Goal: Information Seeking & Learning: Learn about a topic

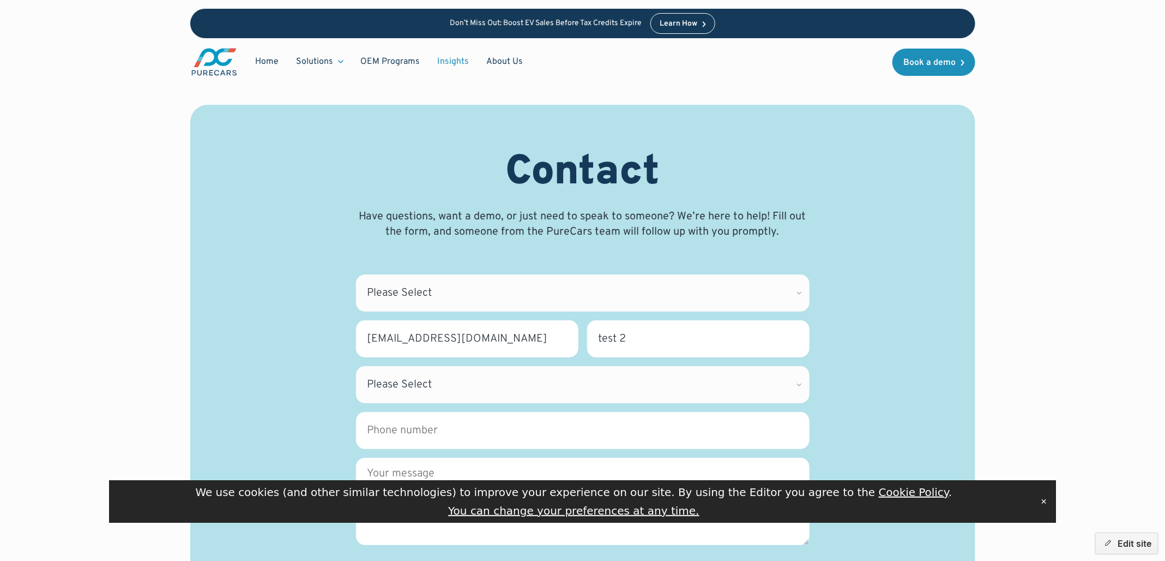
click at [458, 58] on link "Insights" at bounding box center [453, 61] width 49 height 21
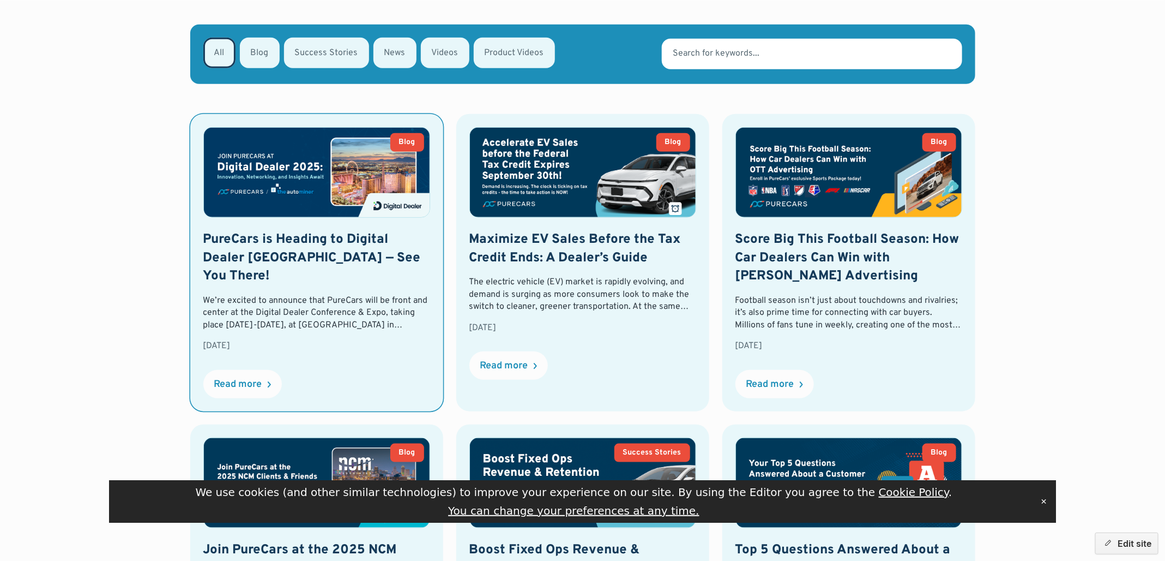
scroll to position [441, 0]
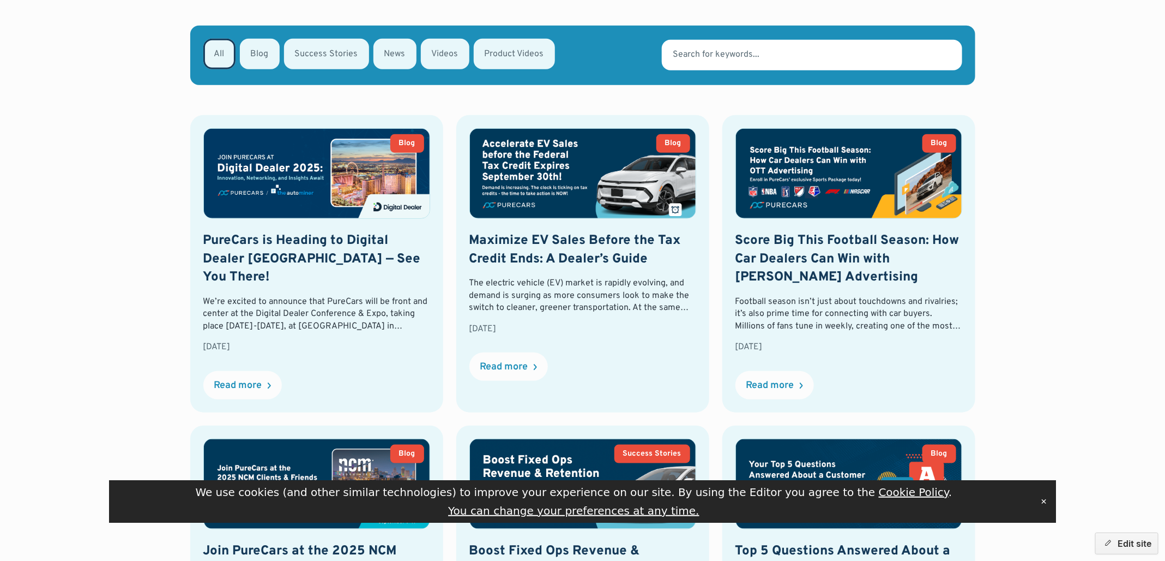
click at [405, 45] on div "Email Form" at bounding box center [395, 54] width 43 height 31
click at [392, 50] on input "News" at bounding box center [387, 53] width 7 height 7
radio input "true"
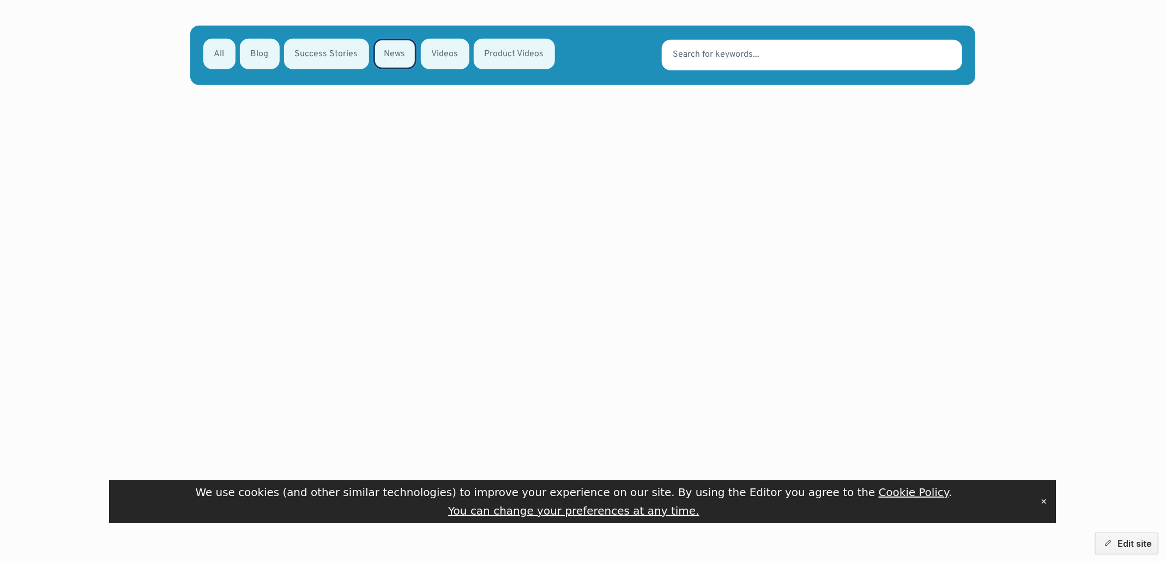
scroll to position [466, 0]
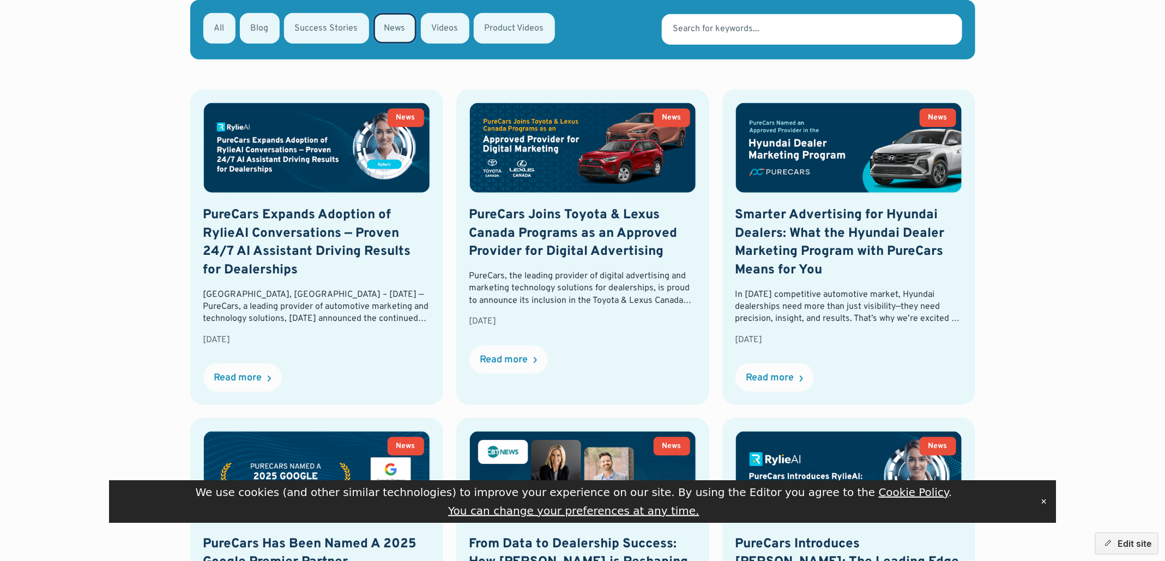
click at [328, 33] on div "Email Form" at bounding box center [326, 28] width 85 height 31
click at [302, 31] on input "Success Stories" at bounding box center [298, 27] width 7 height 7
radio input "true"
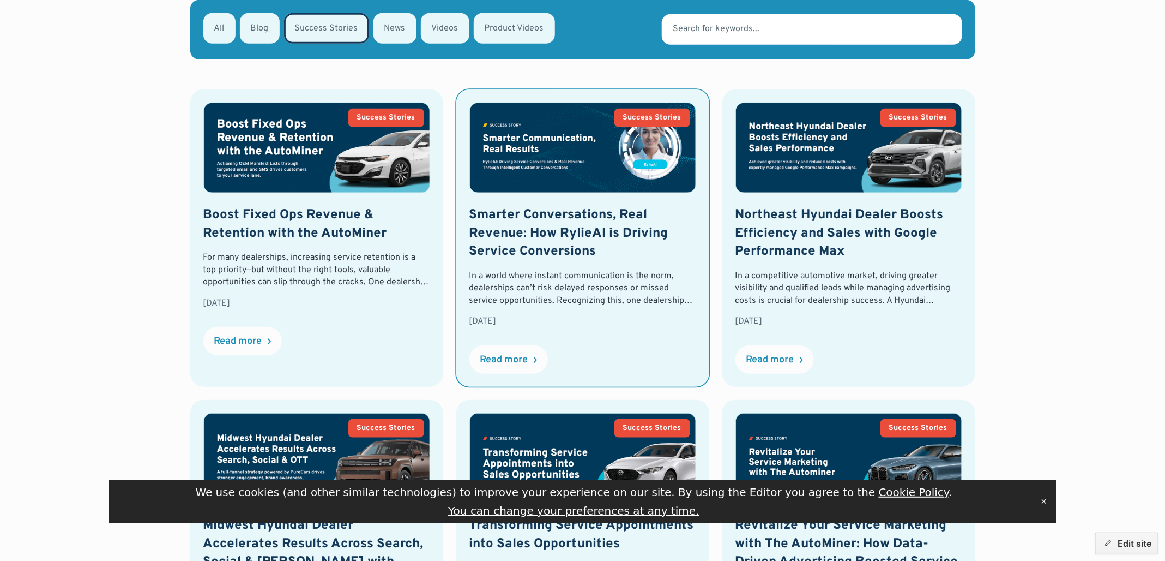
click at [610, 205] on link "Success Stories Smarter Conversations, Real Revenue: How RylieAI is Driving Ser…" at bounding box center [582, 237] width 253 height 297
